Goal: Information Seeking & Learning: Find contact information

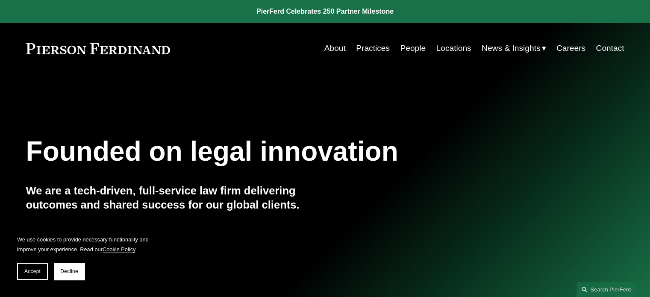
click at [413, 49] on link "People" at bounding box center [413, 48] width 26 height 16
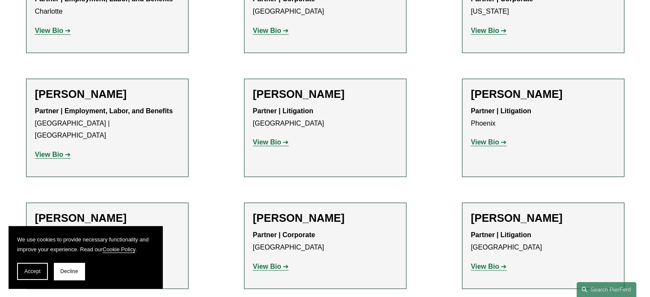
scroll to position [2597, 0]
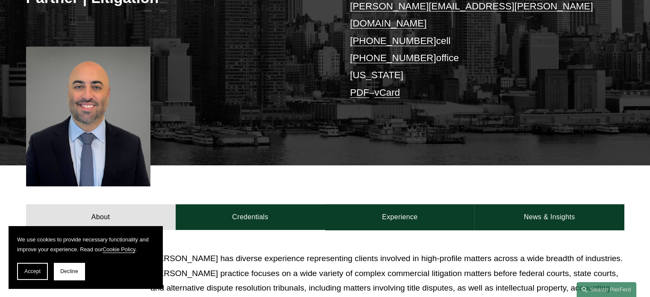
scroll to position [171, 0]
